Goal: Complete application form: Complete application form

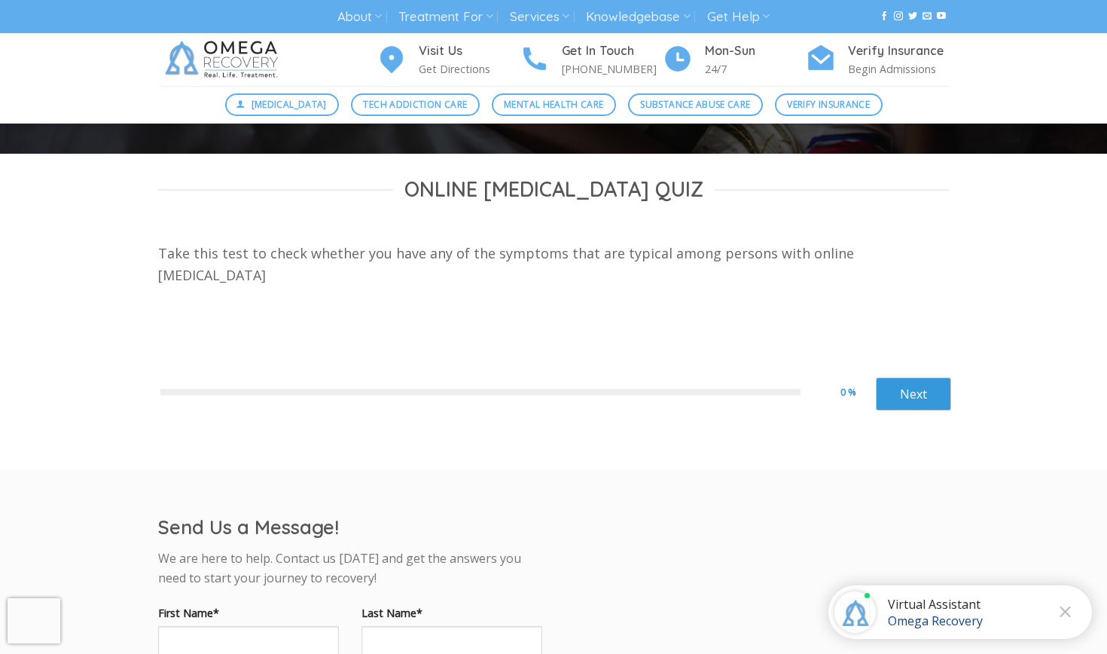
scroll to position [366, 0]
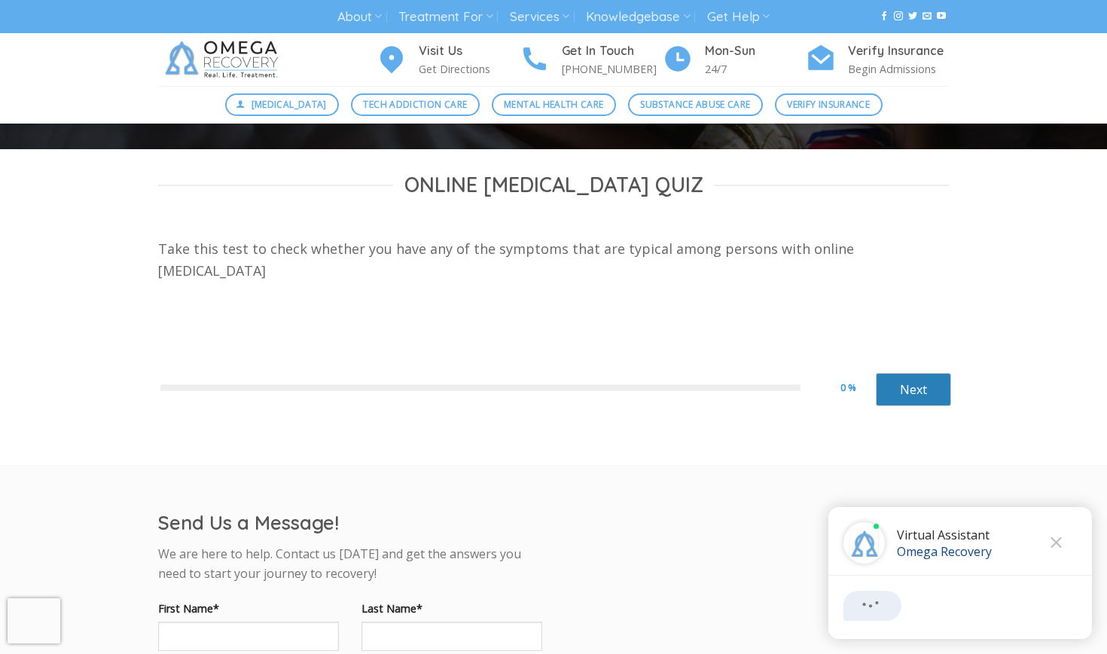
click at [894, 376] on link "Next" at bounding box center [913, 389] width 75 height 33
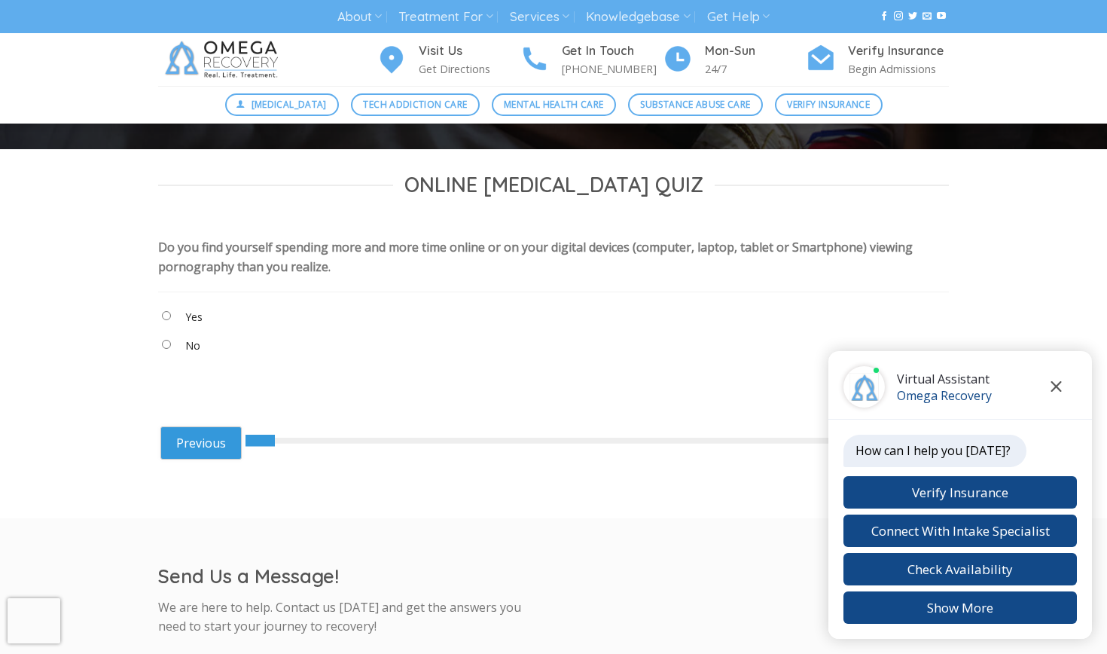
click at [1060, 389] on icon "Close chat" at bounding box center [1056, 386] width 11 height 11
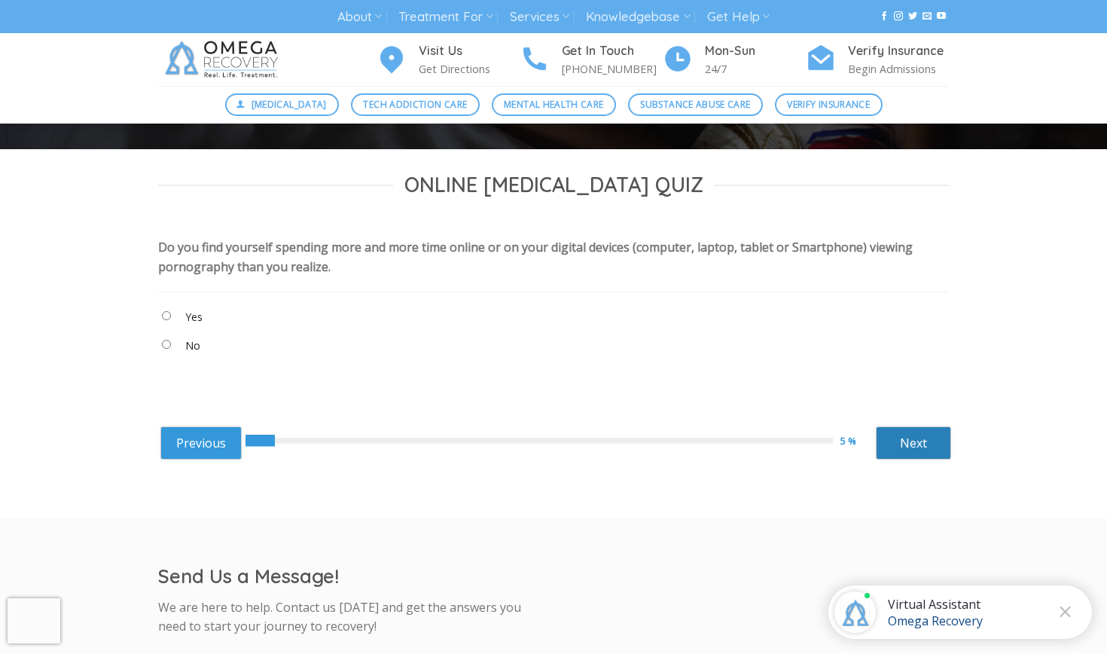
click at [901, 435] on link "Next" at bounding box center [913, 442] width 75 height 33
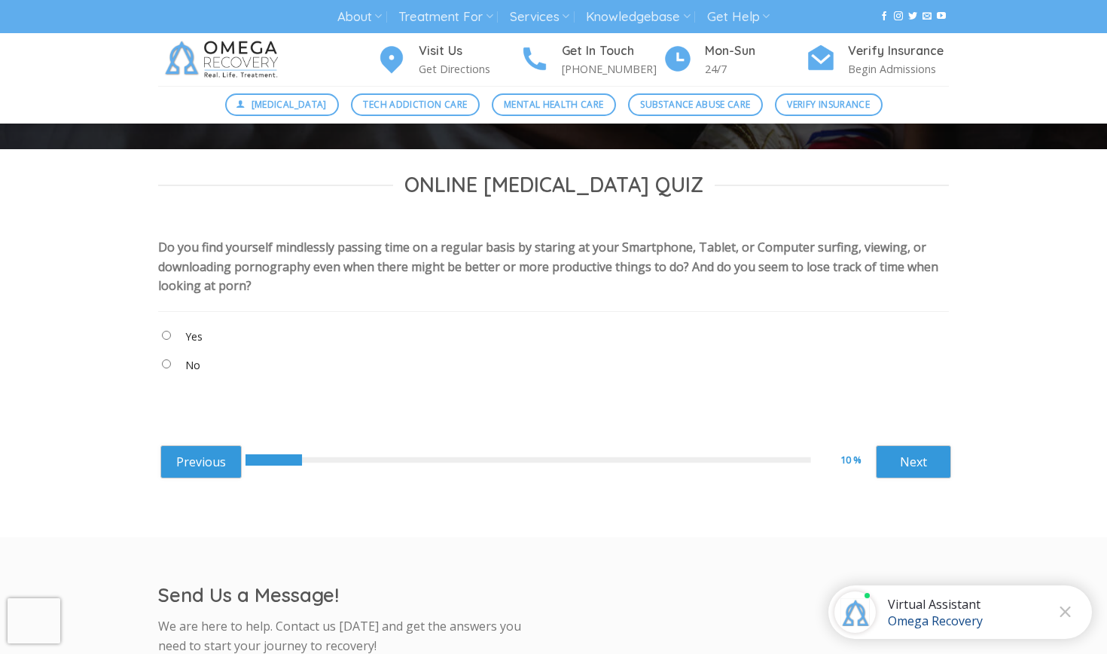
click at [169, 367] on "No" at bounding box center [553, 367] width 791 height 25
click at [911, 468] on link "Next" at bounding box center [913, 461] width 75 height 33
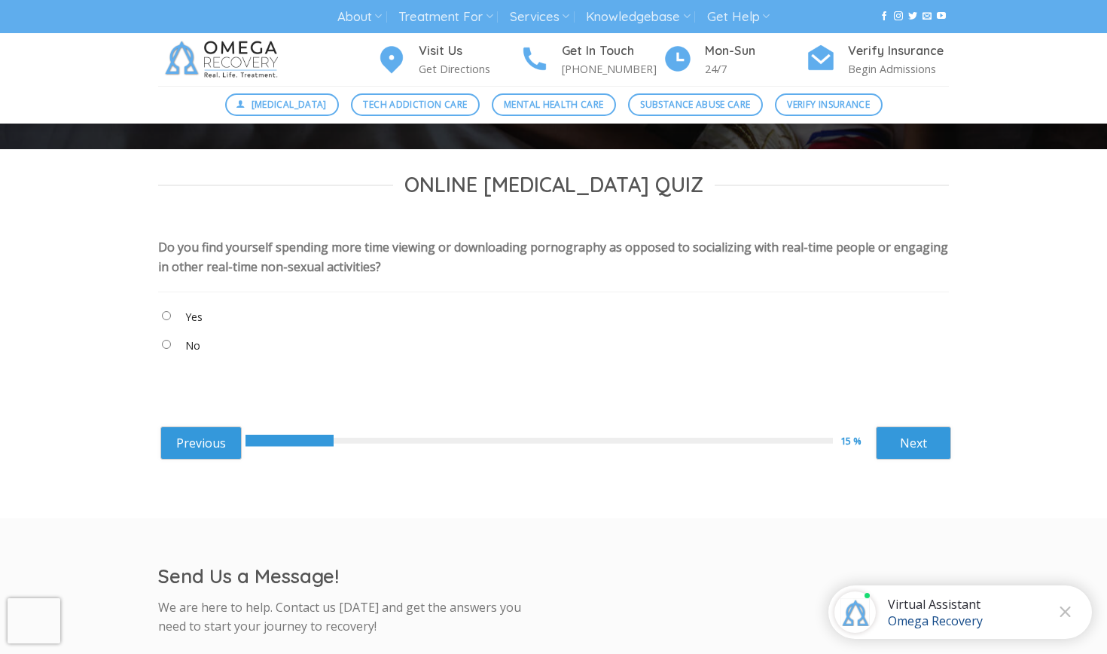
click at [164, 348] on "No" at bounding box center [553, 348] width 791 height 25
click at [915, 426] on link "Next" at bounding box center [913, 442] width 75 height 33
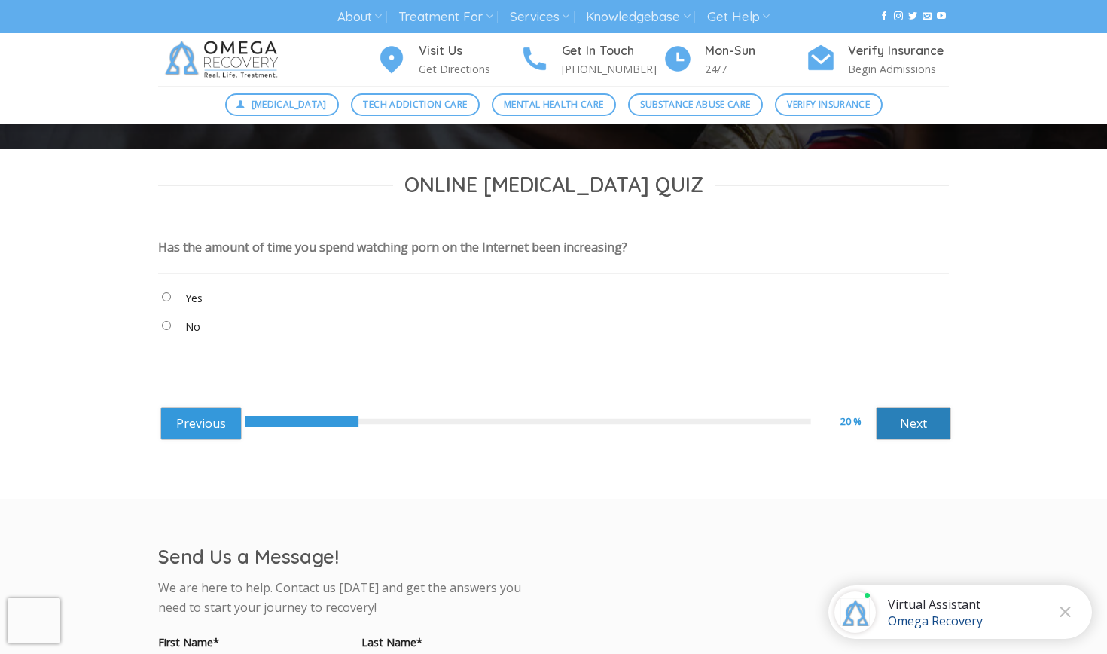
click at [909, 432] on link "Next" at bounding box center [913, 423] width 75 height 33
click at [897, 416] on link "Next" at bounding box center [913, 423] width 75 height 33
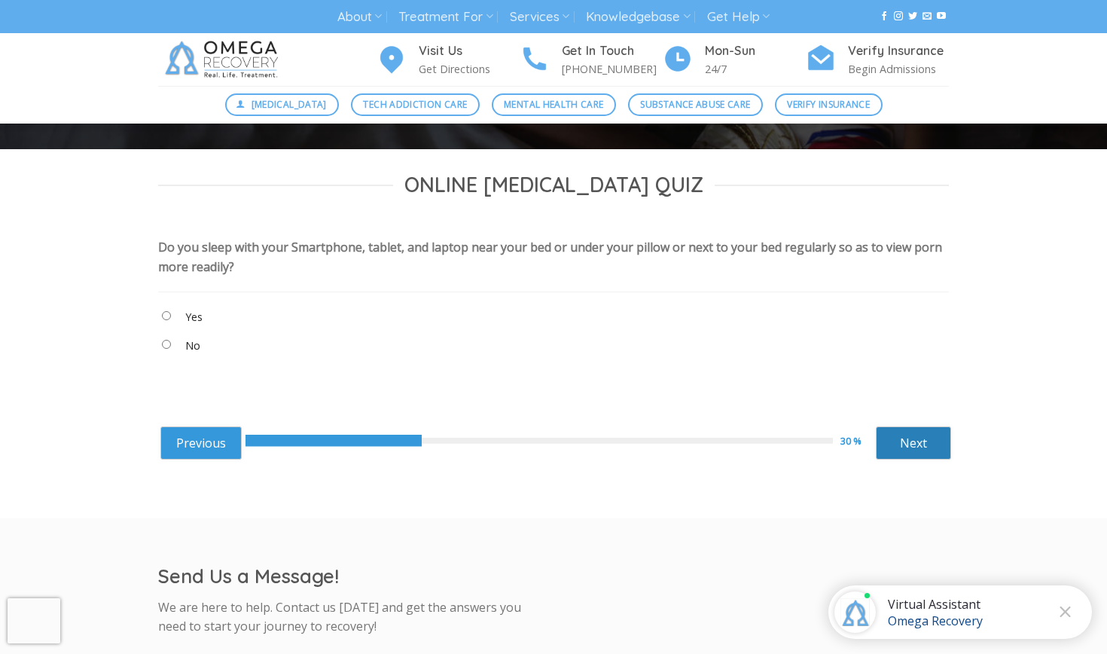
click at [905, 447] on link "Next" at bounding box center [913, 442] width 75 height 33
click at [166, 350] on "No" at bounding box center [553, 348] width 791 height 25
click at [907, 449] on link "Next" at bounding box center [913, 442] width 75 height 33
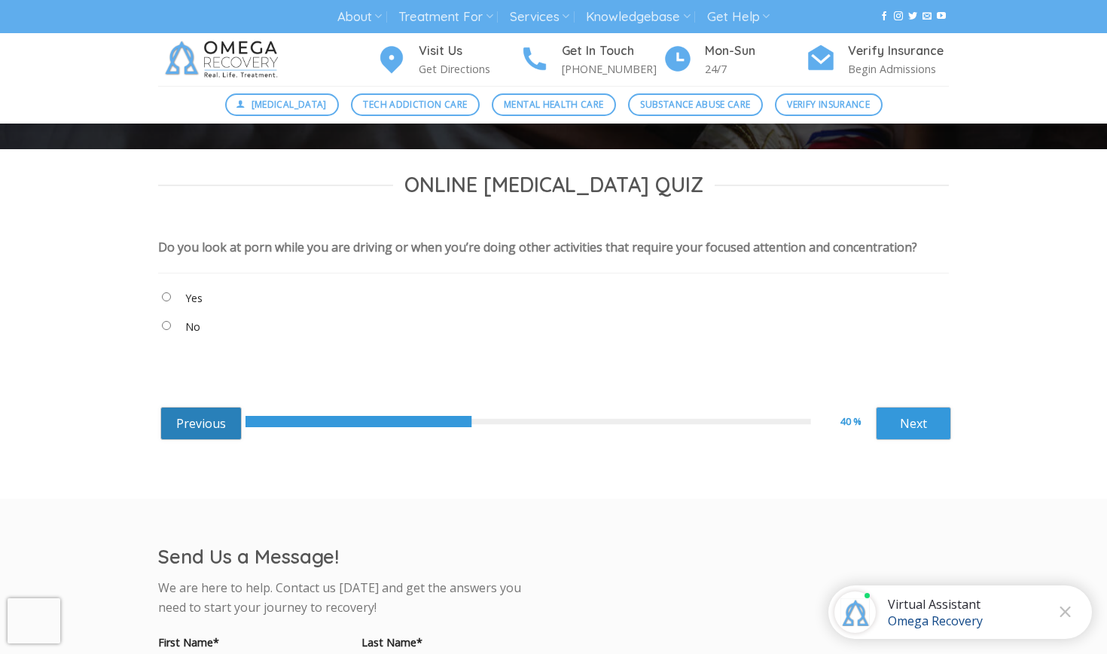
click at [209, 440] on link "Previous" at bounding box center [200, 423] width 81 height 33
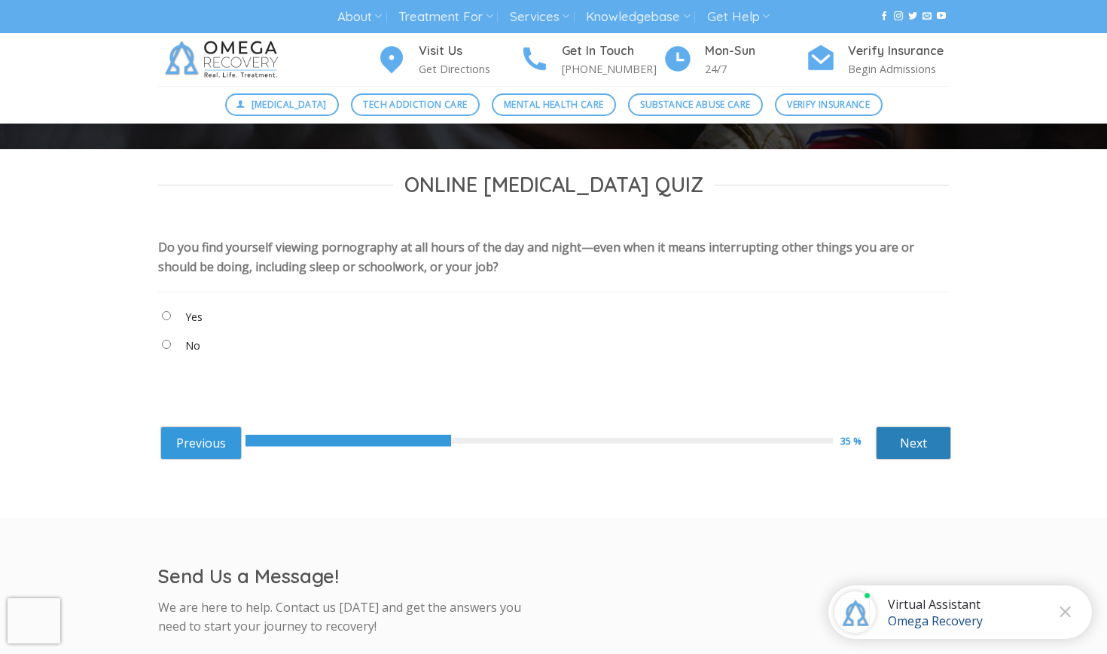
click at [928, 439] on link "Next" at bounding box center [913, 442] width 75 height 33
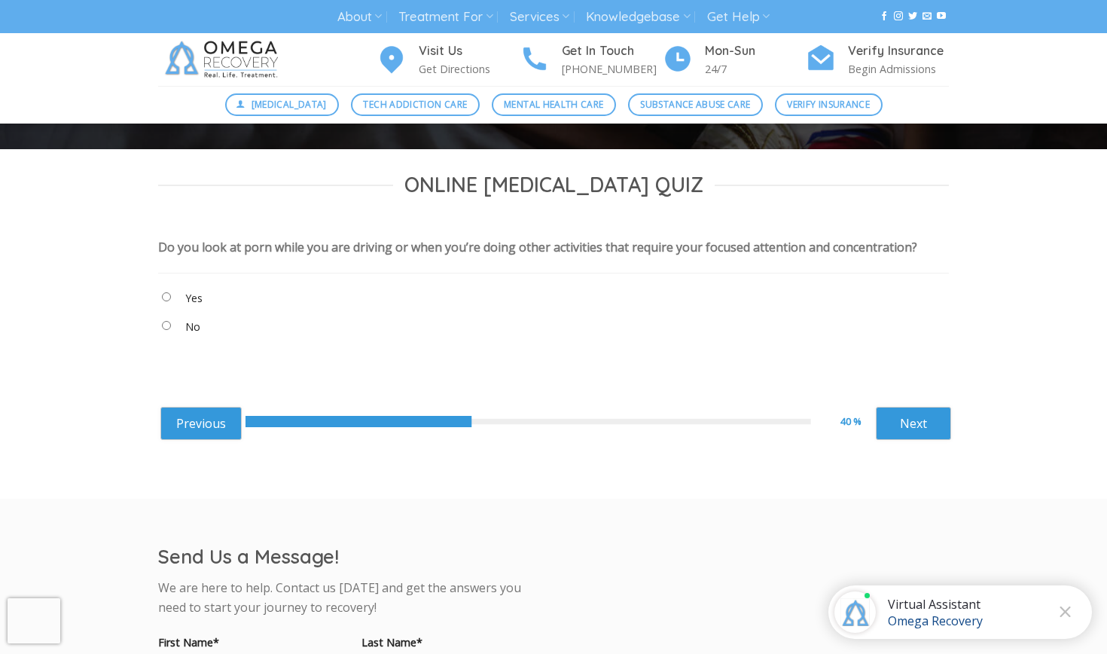
click at [162, 342] on "No" at bounding box center [553, 329] width 791 height 25
click at [900, 434] on link "Next" at bounding box center [913, 423] width 75 height 33
click at [905, 414] on link "Next" at bounding box center [913, 423] width 75 height 33
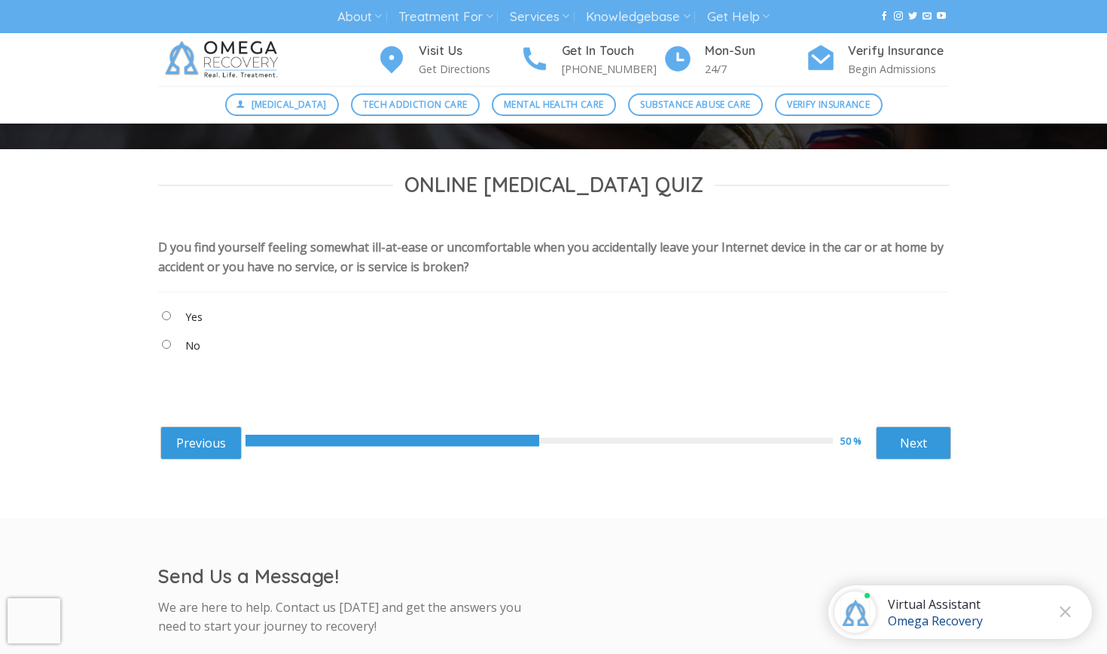
click at [183, 336] on "No" at bounding box center [553, 348] width 791 height 25
click at [167, 351] on "No" at bounding box center [553, 348] width 791 height 25
click at [884, 443] on link "Next" at bounding box center [913, 442] width 75 height 33
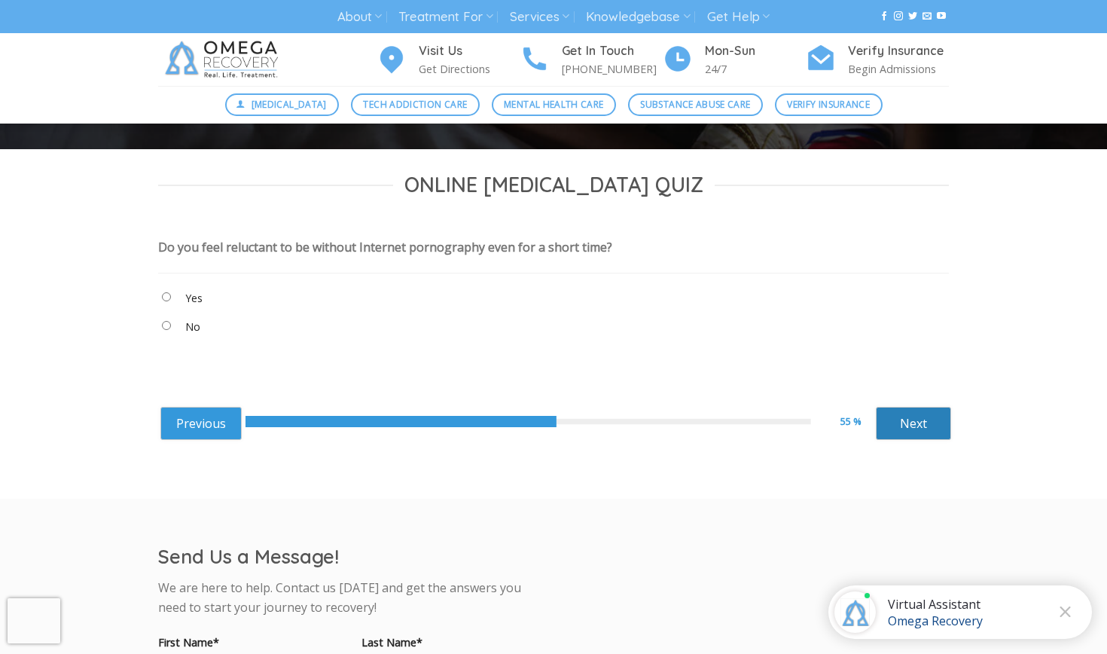
click at [904, 425] on link "Next" at bounding box center [913, 423] width 75 height 33
click at [179, 306] on "Yes" at bounding box center [553, 300] width 791 height 25
click at [168, 304] on "Yes" at bounding box center [553, 300] width 791 height 25
click at [923, 410] on link "Next" at bounding box center [913, 423] width 75 height 33
click at [173, 329] on "No" at bounding box center [553, 329] width 791 height 25
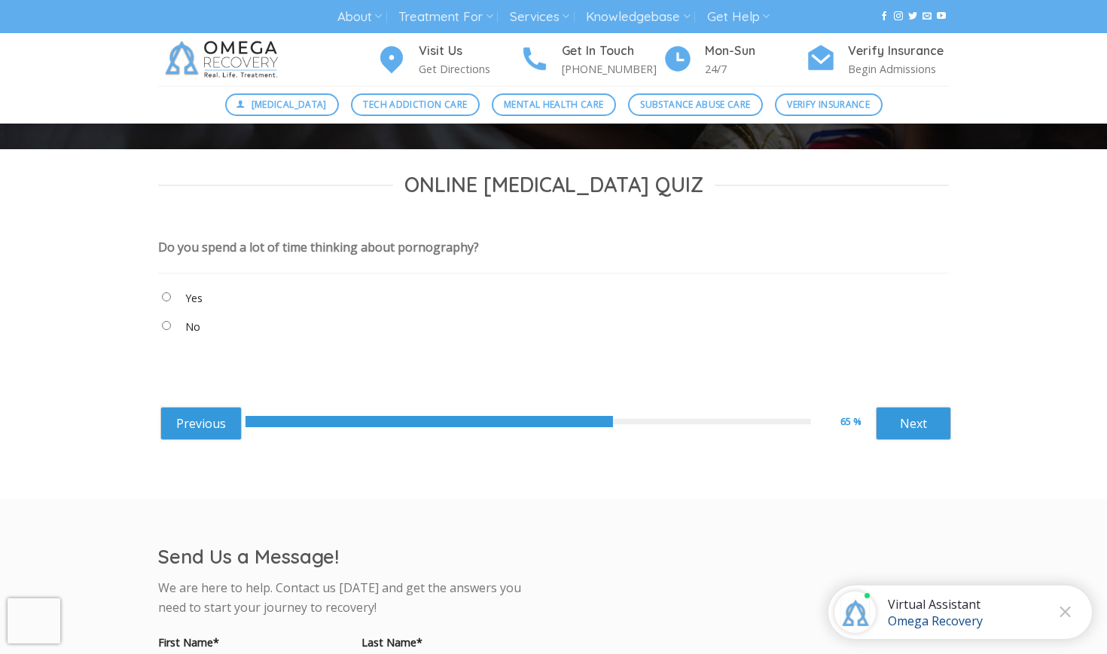
click at [169, 327] on "No" at bounding box center [553, 329] width 791 height 25
click at [909, 422] on link "Next" at bounding box center [913, 423] width 75 height 33
click at [165, 300] on "Yes" at bounding box center [553, 300] width 791 height 25
click at [892, 410] on link "Next" at bounding box center [913, 423] width 75 height 33
click at [164, 318] on "No" at bounding box center [553, 329] width 791 height 25
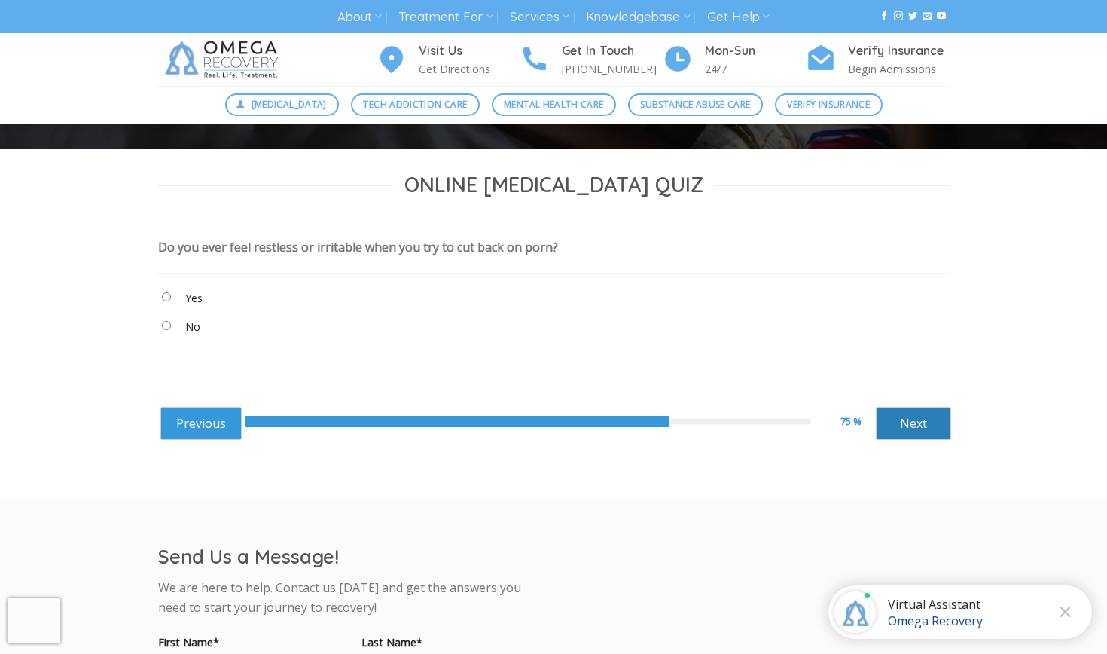
click at [932, 415] on link "Next" at bounding box center [913, 423] width 75 height 33
click at [929, 418] on link "Next" at bounding box center [913, 423] width 75 height 33
click at [169, 303] on "Yes" at bounding box center [553, 300] width 791 height 25
click at [930, 429] on link "Next" at bounding box center [913, 423] width 75 height 33
click at [903, 414] on link "Next" at bounding box center [913, 423] width 75 height 33
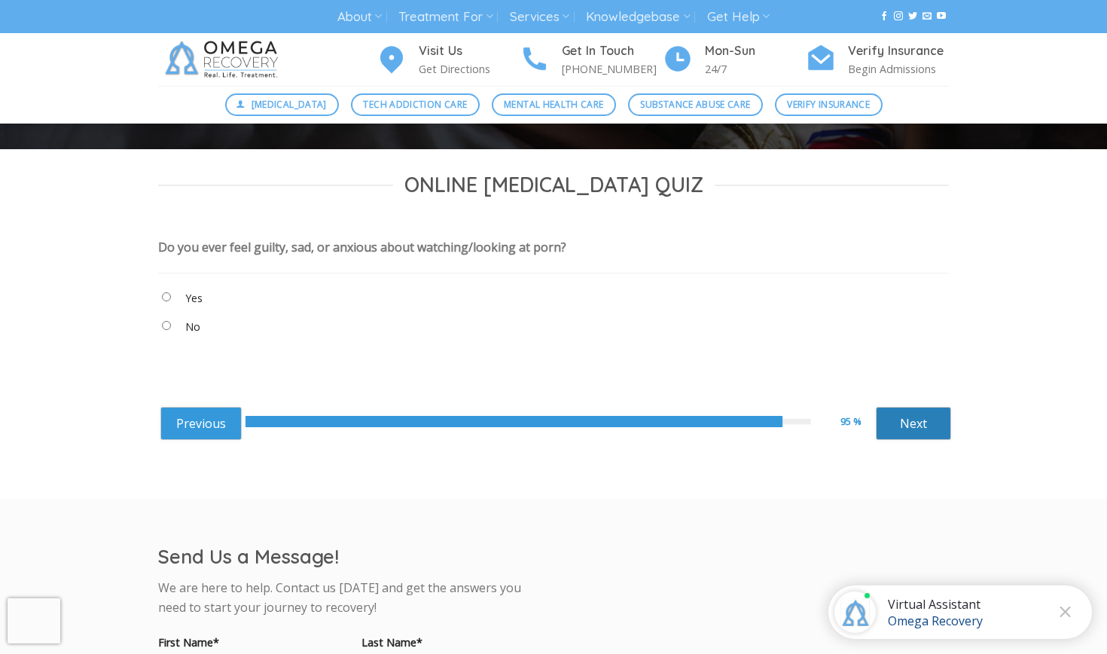
click at [916, 413] on link "Next" at bounding box center [913, 423] width 75 height 33
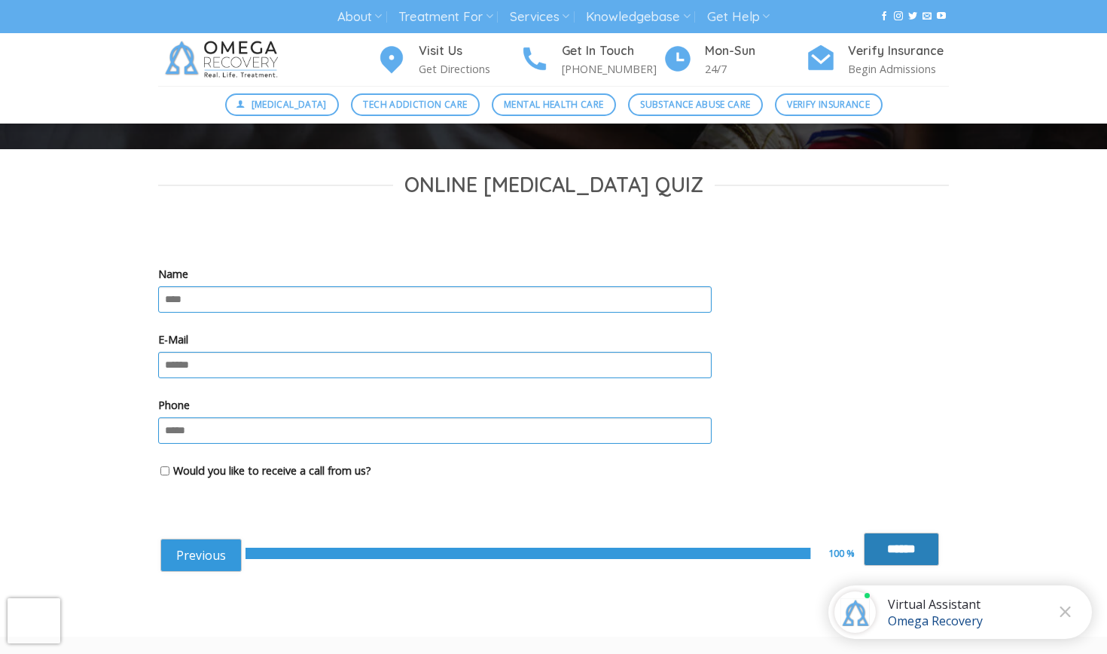
click at [905, 538] on input "******" at bounding box center [901, 548] width 75 height 33
